Goal: Check status: Check status

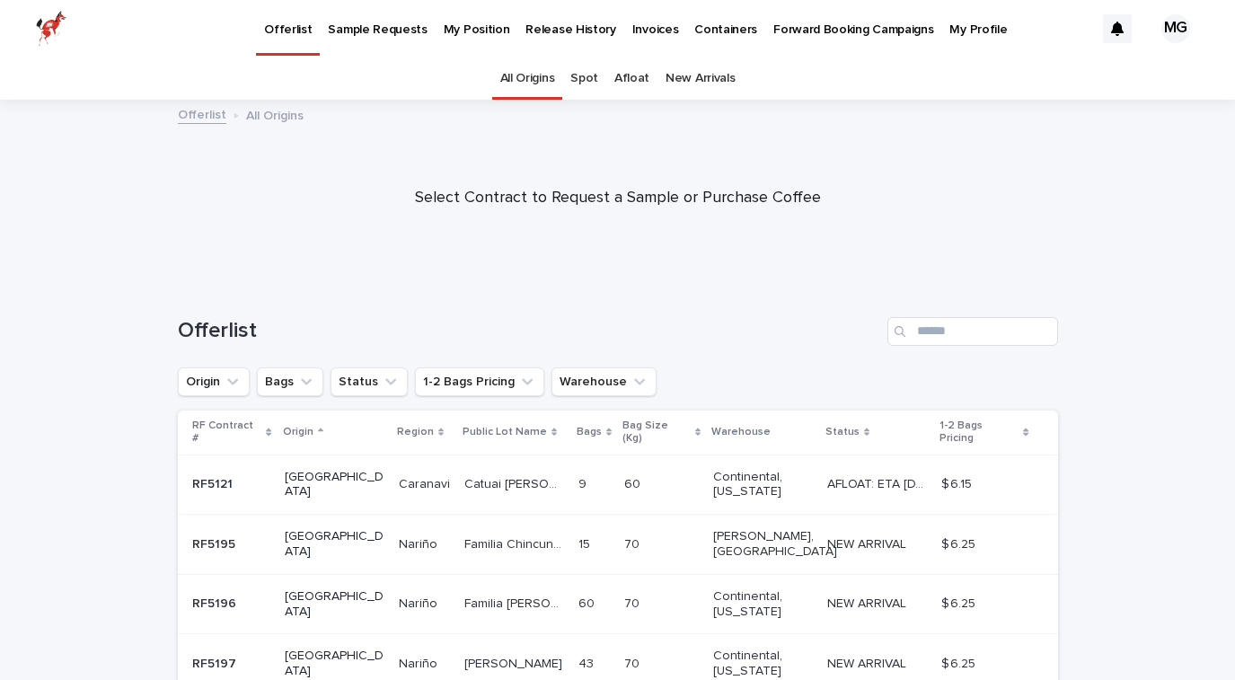
click at [632, 25] on p "Invoices" at bounding box center [655, 19] width 47 height 38
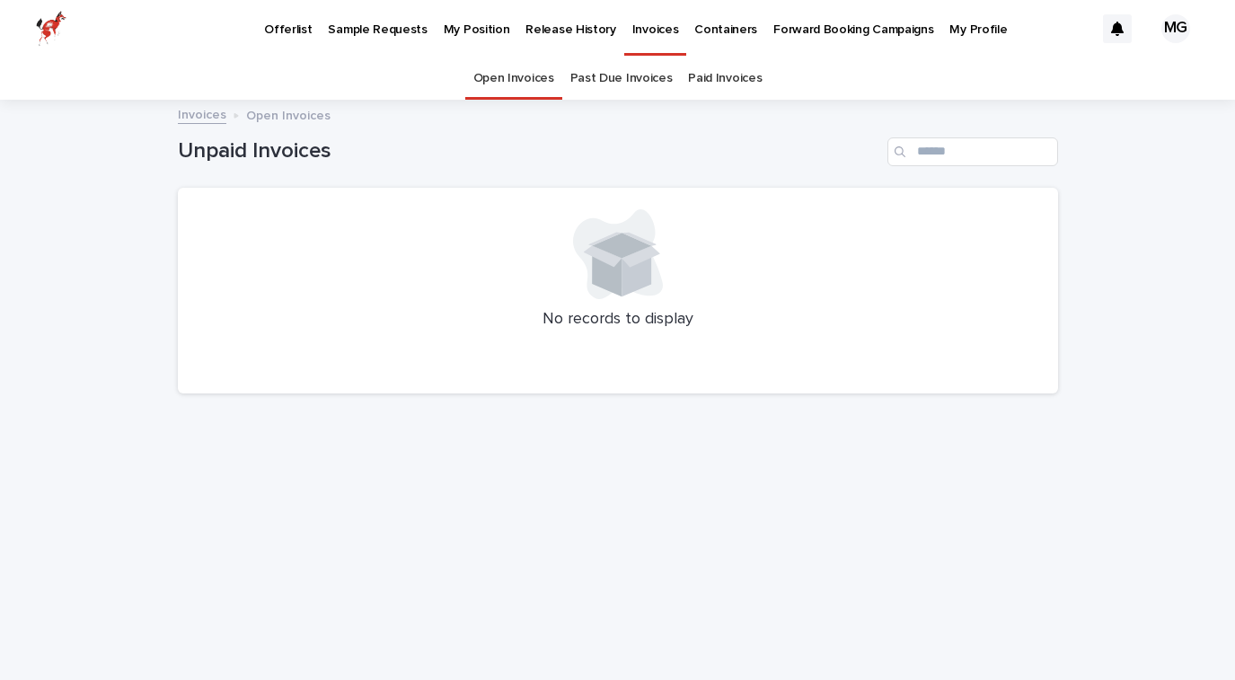
click at [634, 66] on link "Past Due Invoices" at bounding box center [621, 78] width 102 height 42
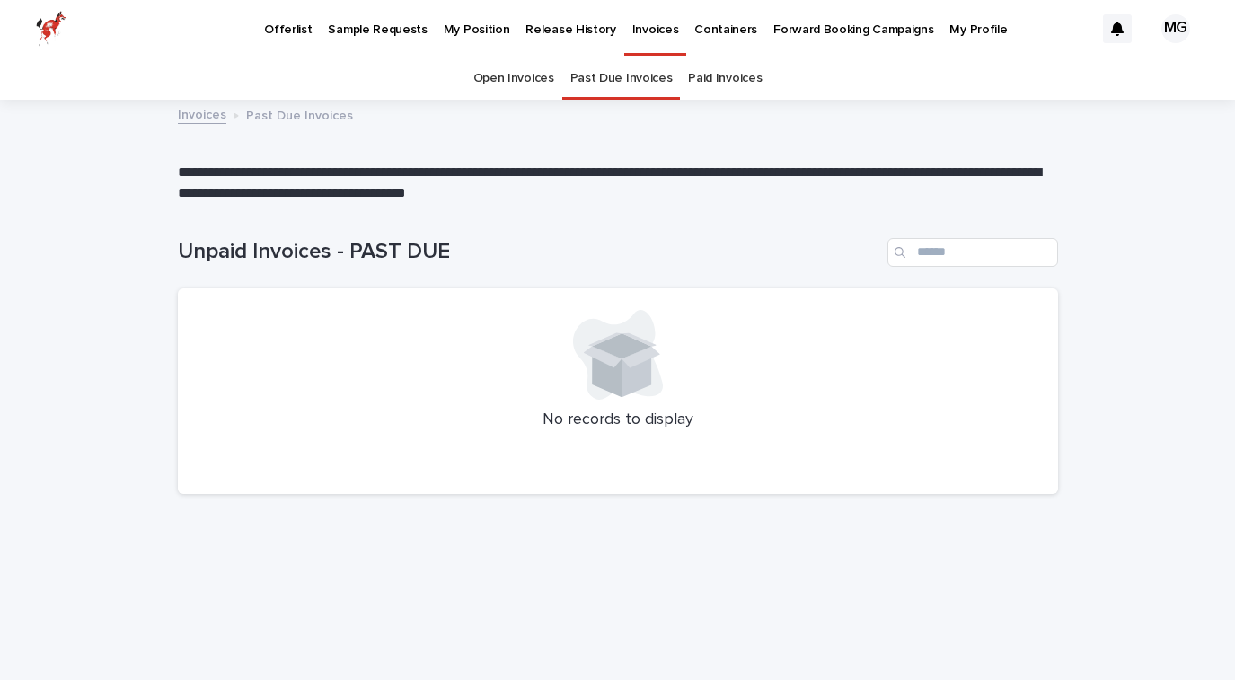
click at [724, 90] on link "Paid Invoices" at bounding box center [725, 78] width 74 height 42
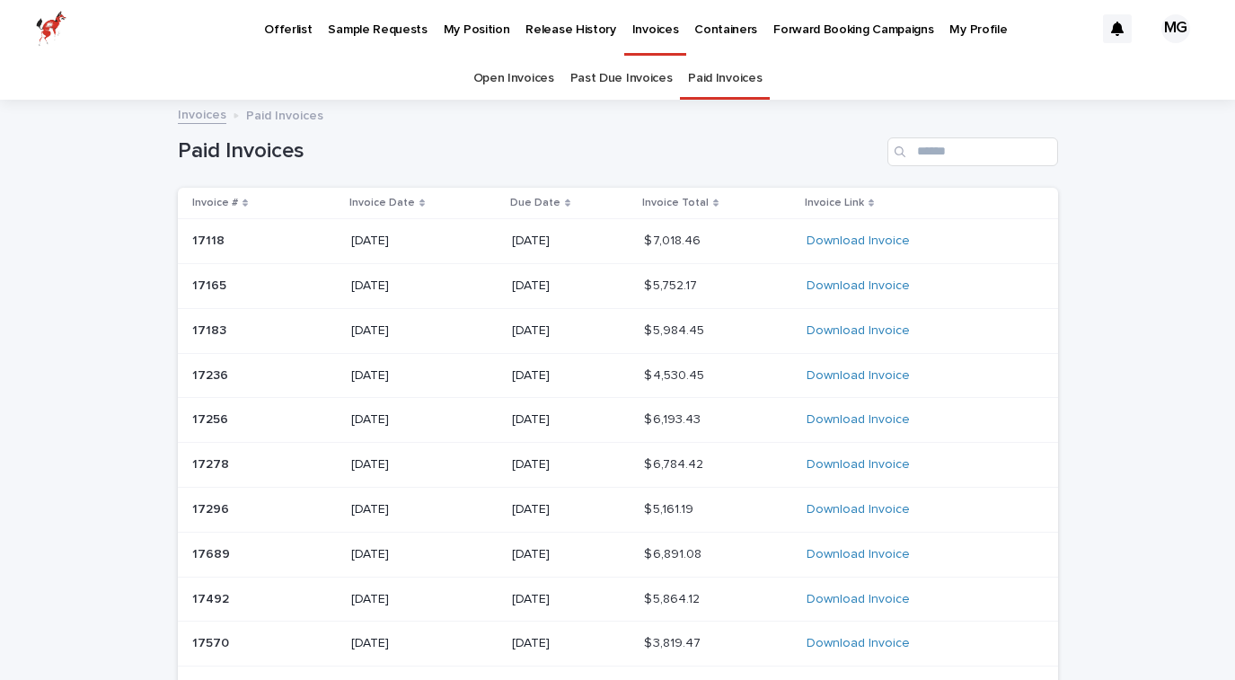
click at [370, 184] on div "Paid Invoices" at bounding box center [618, 144] width 880 height 86
click at [370, 193] on p "Invoice Date" at bounding box center [382, 203] width 66 height 20
